Goal: Communication & Community: Participate in discussion

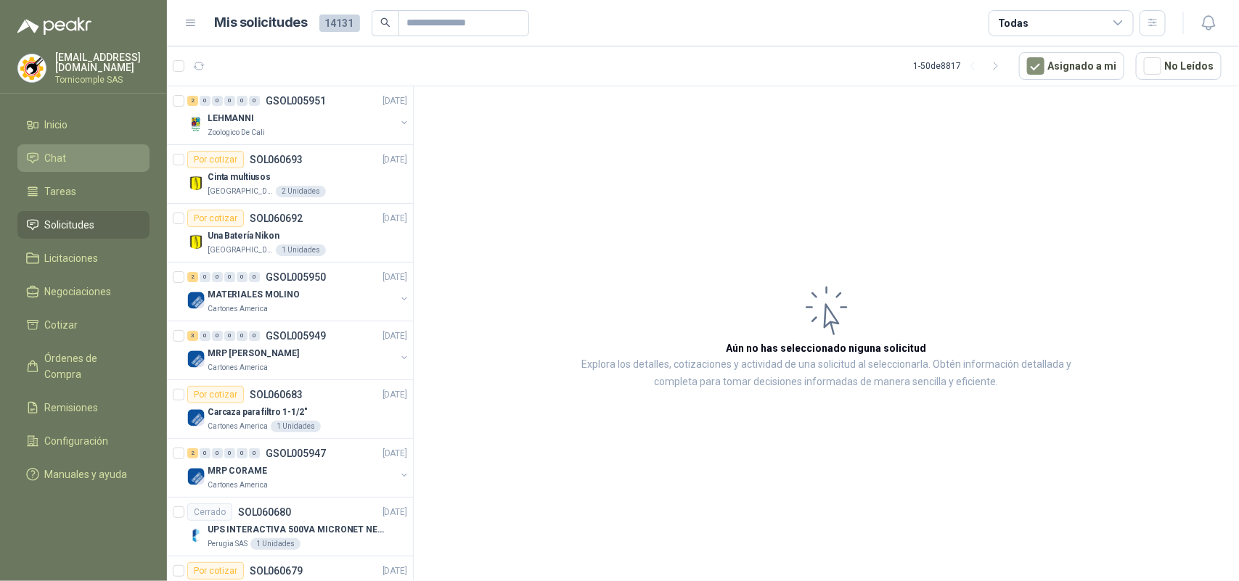
click at [76, 150] on li "Chat" at bounding box center [83, 158] width 115 height 16
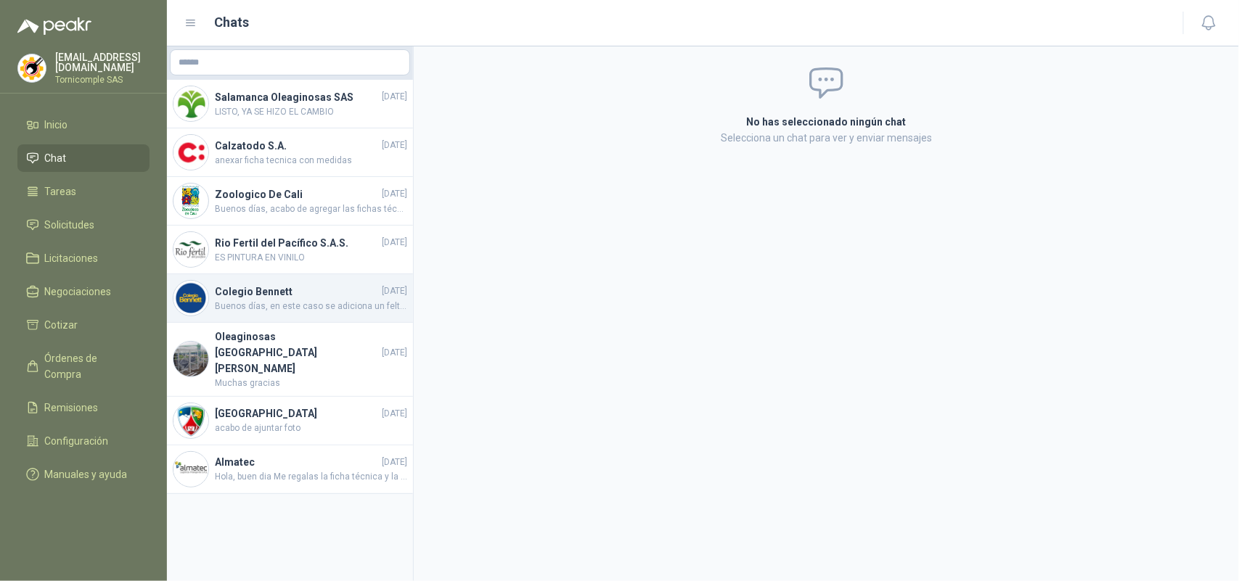
click at [263, 317] on div "Colegio [PERSON_NAME] [DATE] Buenos [PERSON_NAME], en este caso se adiciona un …" at bounding box center [290, 298] width 246 height 49
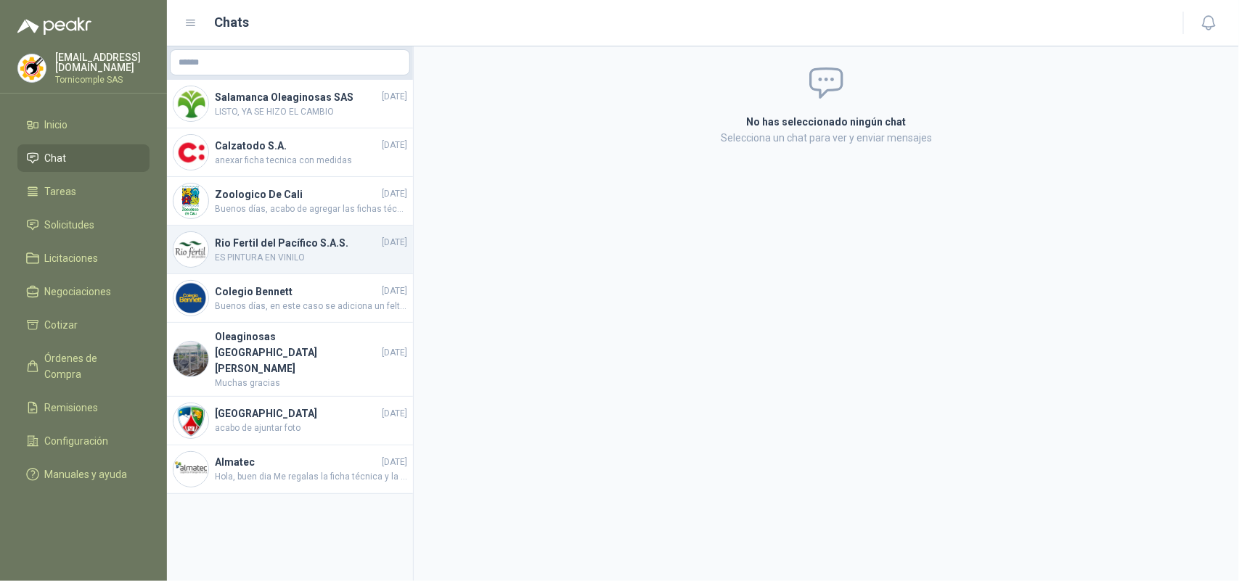
click at [255, 266] on div "Rio Fertil del Pacífico S.A.S. [DATE] ES PINTURA EN VINILO" at bounding box center [290, 250] width 246 height 49
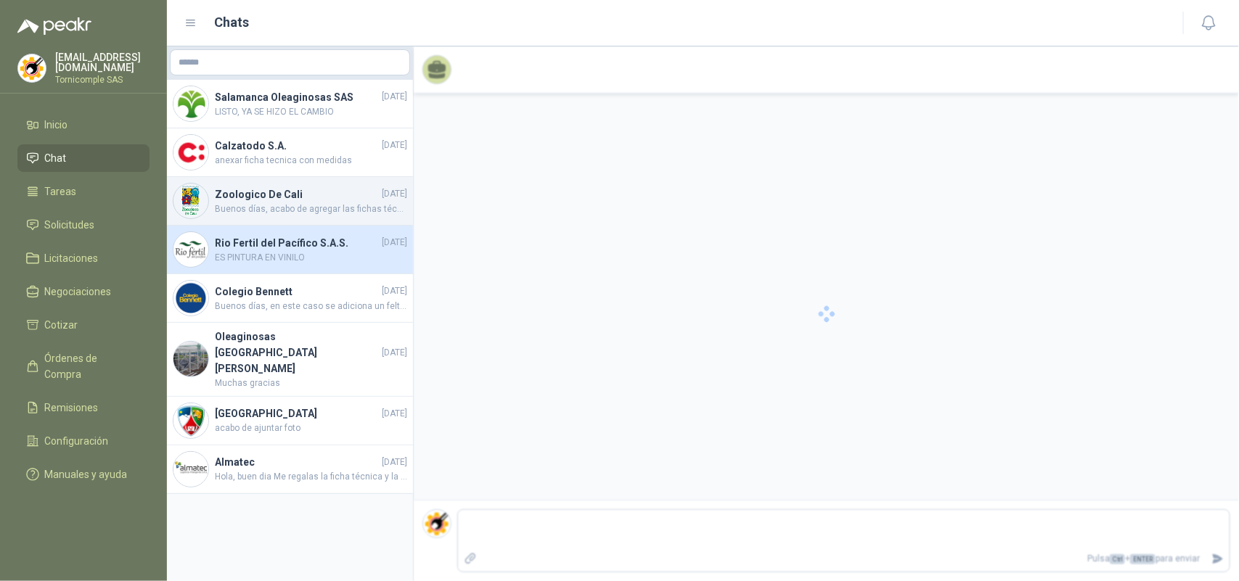
click at [253, 218] on div "Zoologico De Cali [DATE] Buenos [PERSON_NAME], acabo de agregar las fichas técn…" at bounding box center [290, 201] width 246 height 49
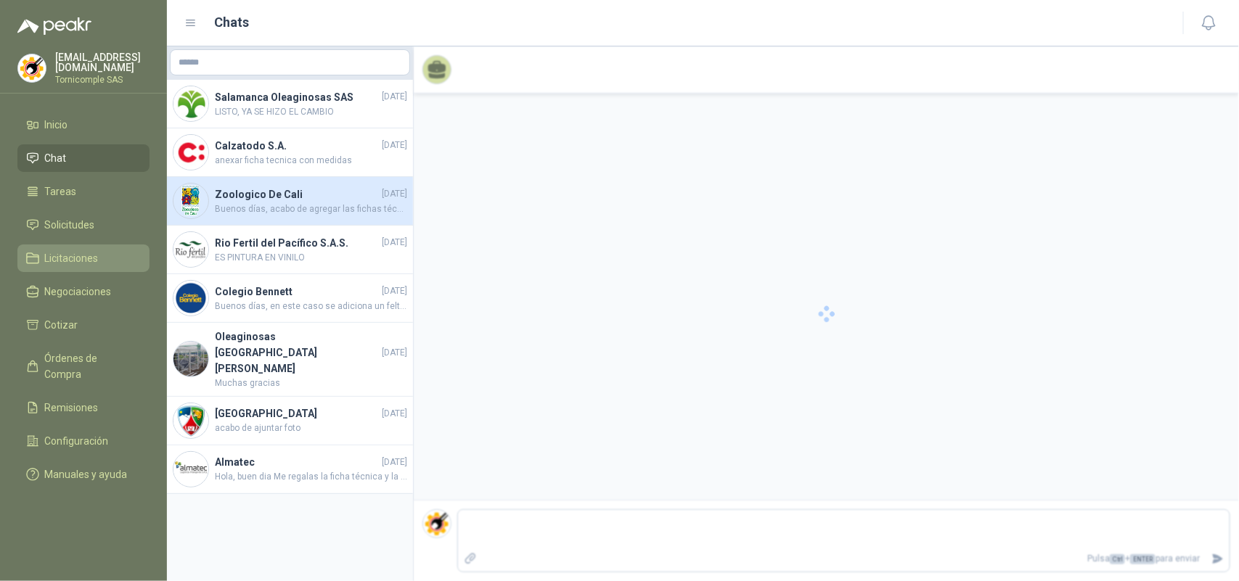
click at [71, 256] on span "Licitaciones" at bounding box center [72, 258] width 54 height 16
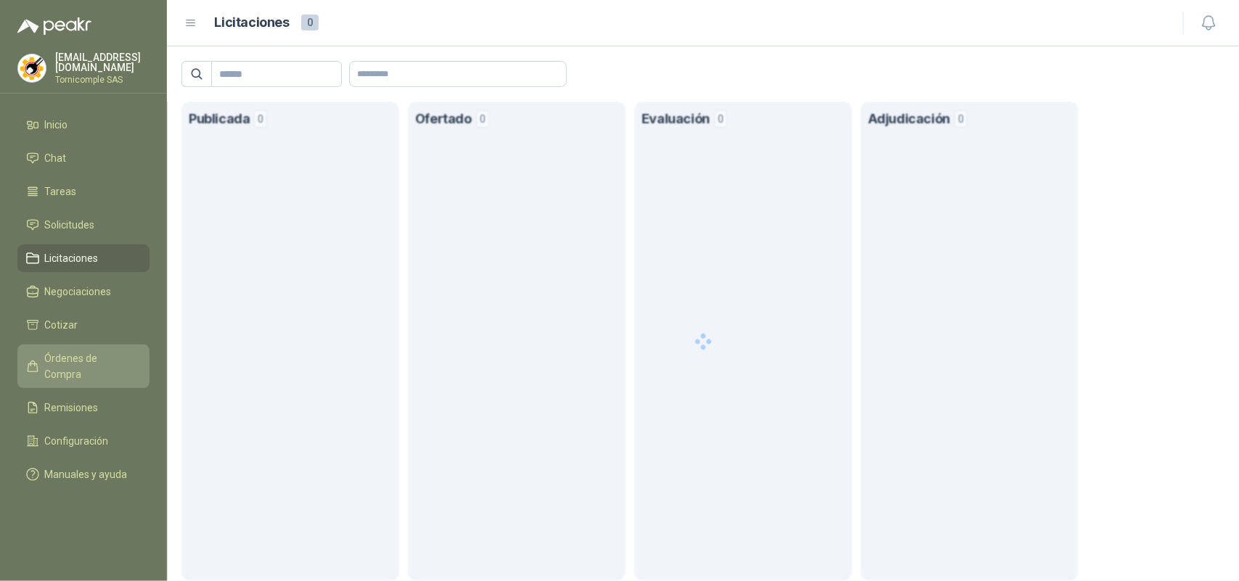
click at [93, 350] on span "Órdenes de Compra" at bounding box center [90, 366] width 91 height 32
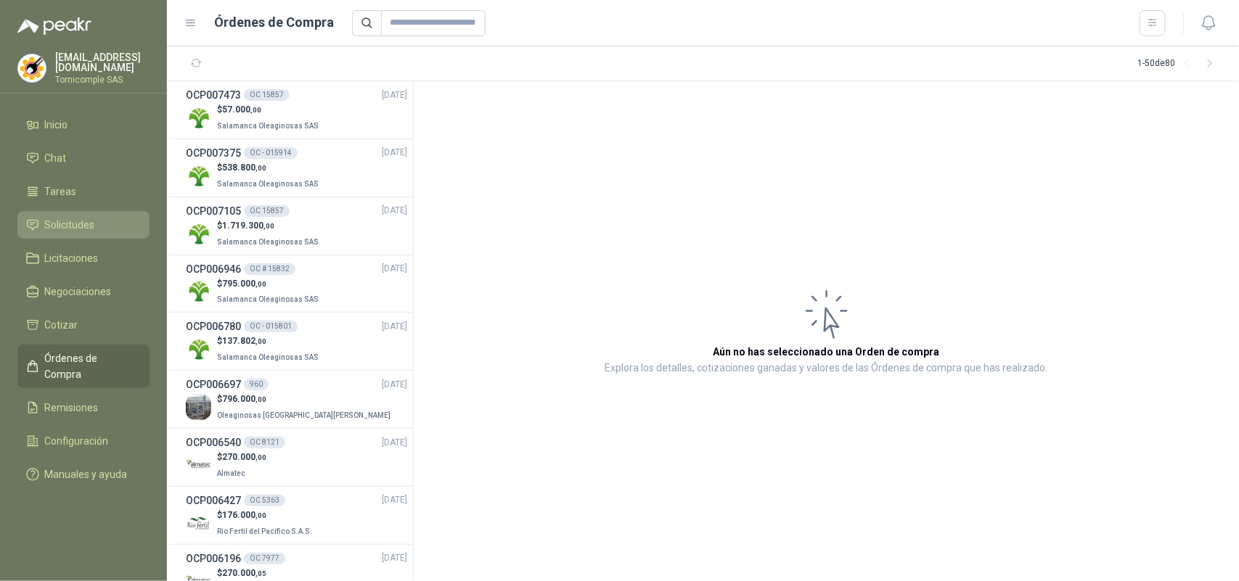
click at [77, 230] on link "Solicitudes" at bounding box center [83, 225] width 132 height 28
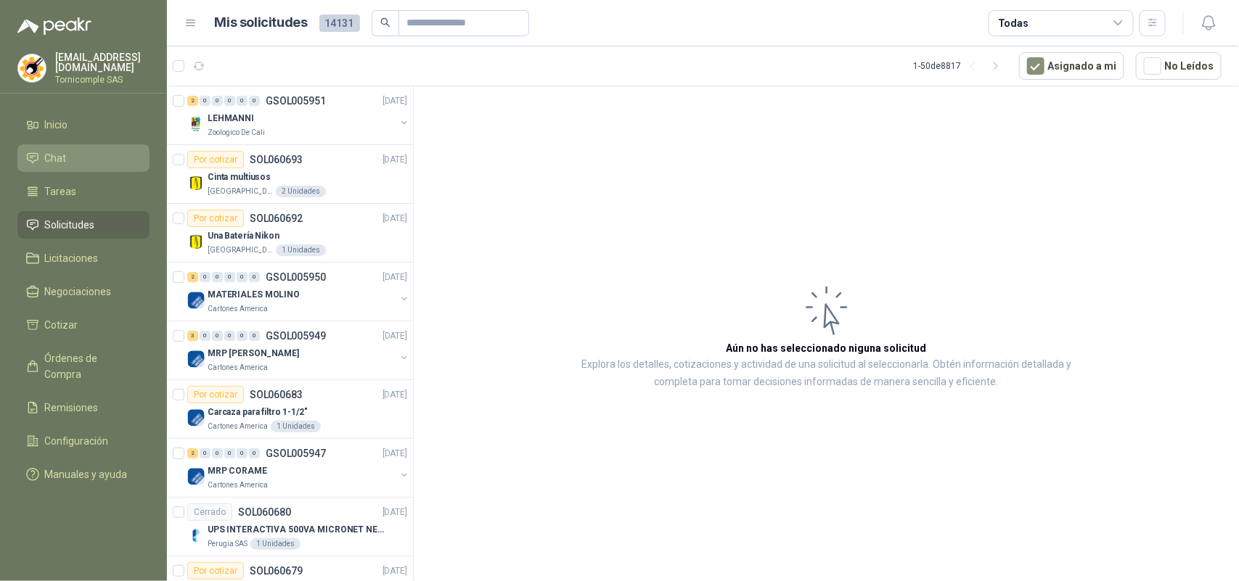
click at [65, 155] on span "Chat" at bounding box center [56, 158] width 22 height 16
